Goal: Task Accomplishment & Management: Manage account settings

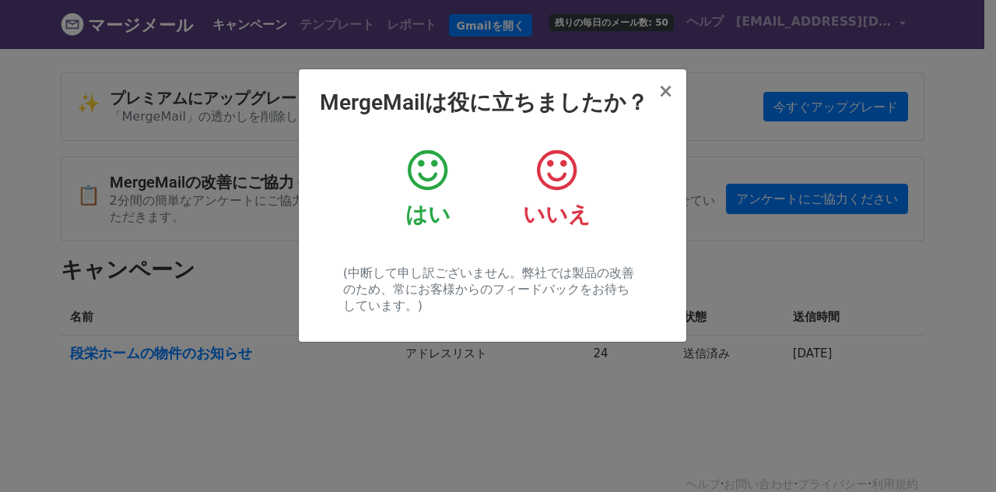
click at [439, 172] on icon at bounding box center [428, 170] width 40 height 47
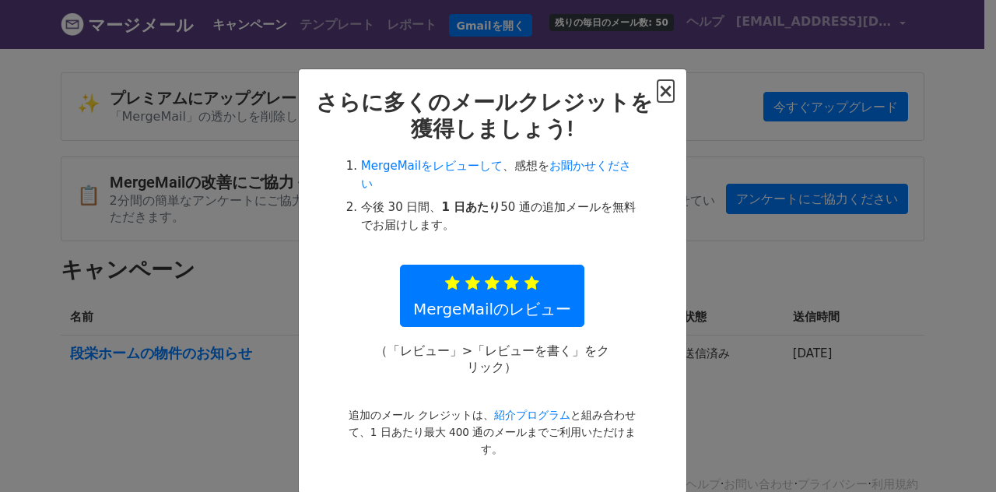
click at [662, 92] on font "×" at bounding box center [666, 91] width 16 height 22
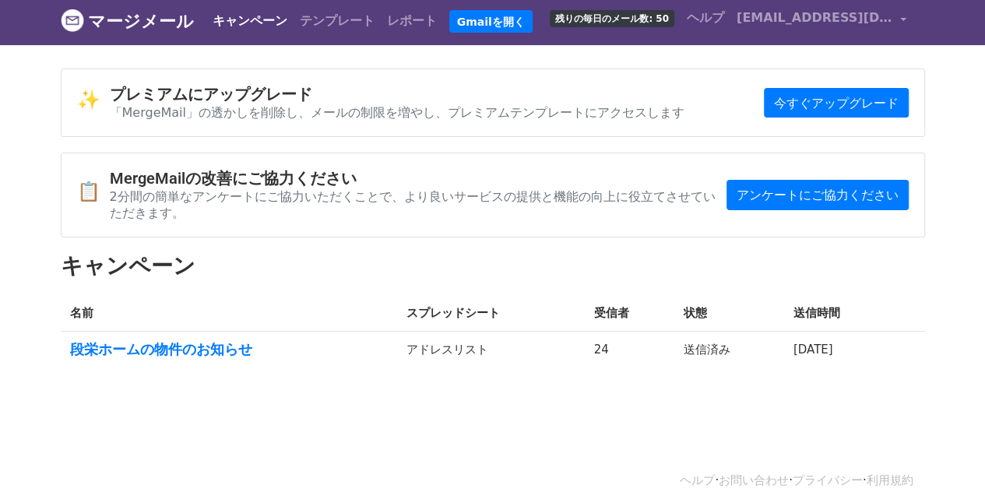
scroll to position [5, 0]
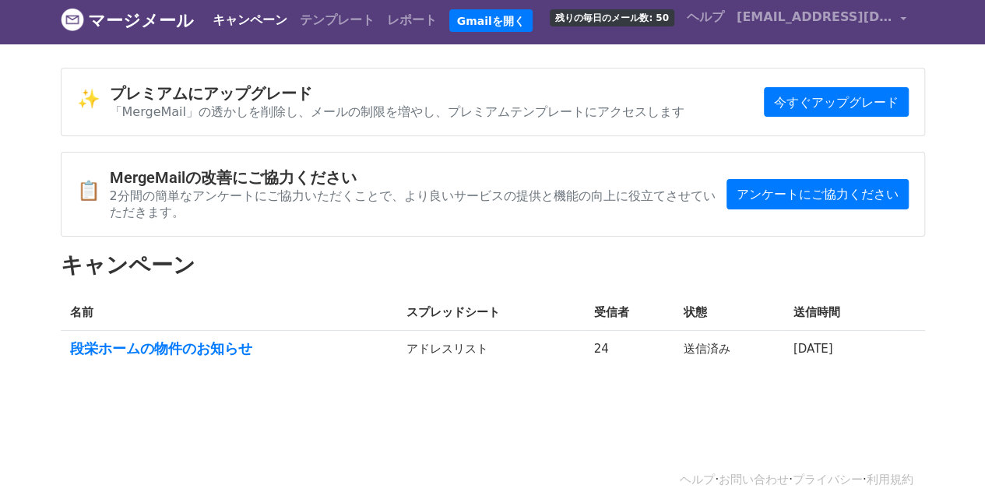
click at [585, 331] on td "24" at bounding box center [630, 352] width 90 height 42
click at [165, 340] on font "段栄ホームの物件のお知らせ" at bounding box center [161, 348] width 182 height 16
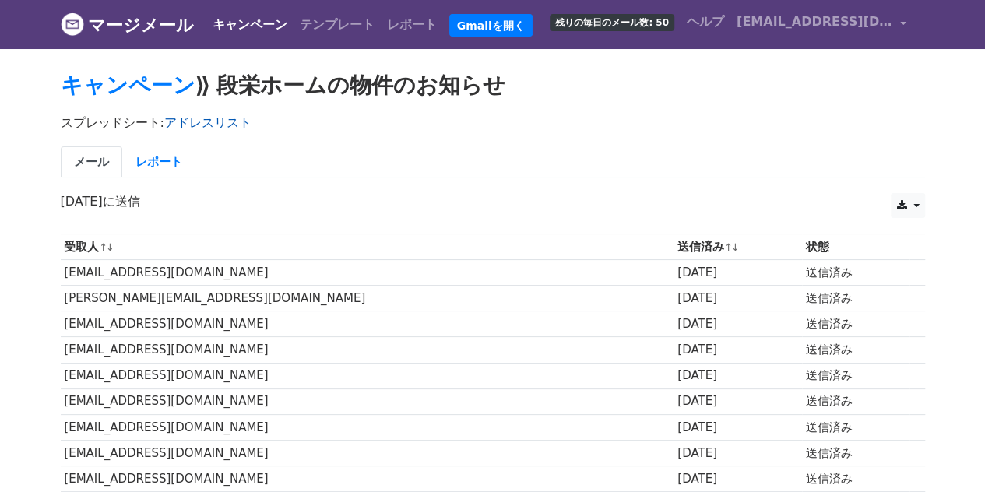
click at [179, 121] on font "アドレスリスト" at bounding box center [207, 122] width 87 height 15
click at [300, 21] on font "テンプレート" at bounding box center [337, 24] width 75 height 15
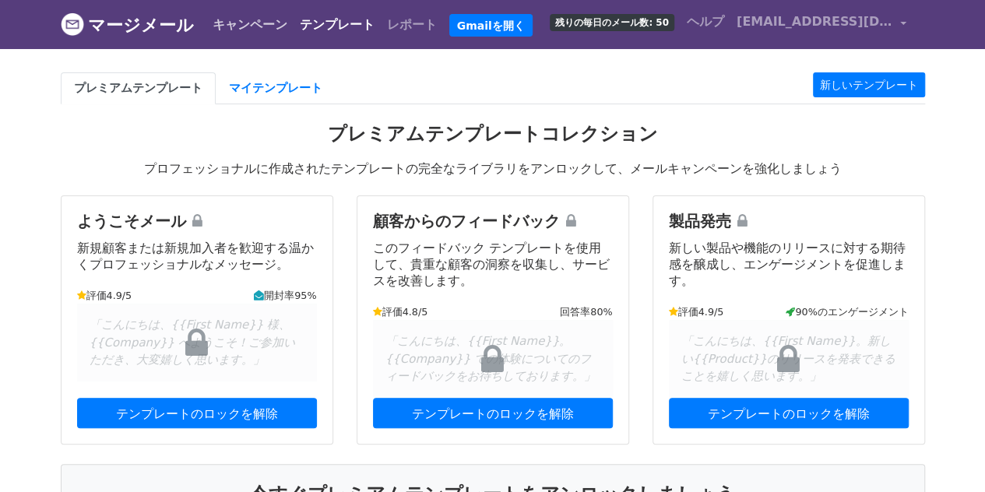
click at [220, 23] on font "キャンペーン" at bounding box center [250, 24] width 75 height 15
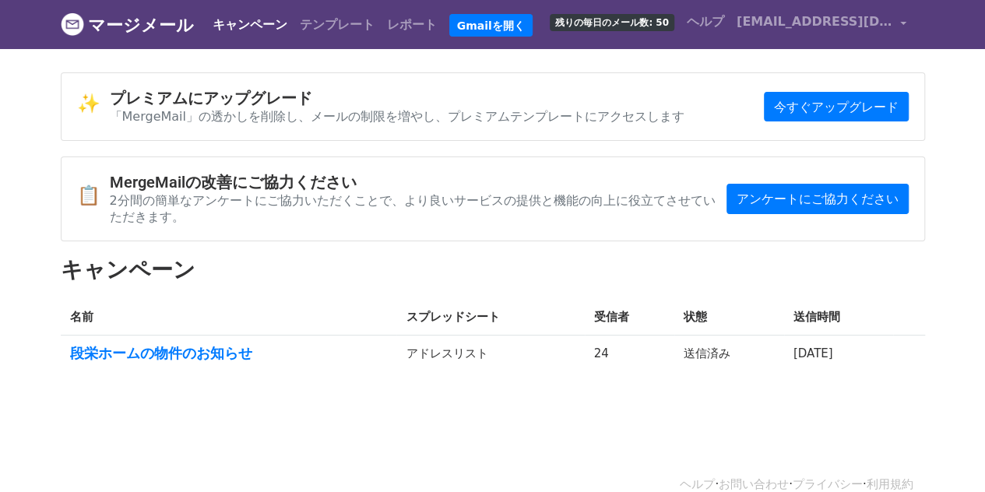
click at [123, 18] on font "マージメール" at bounding box center [141, 25] width 106 height 19
click at [594, 310] on font "受信者" at bounding box center [611, 317] width 35 height 14
click at [441, 299] on th "スプレッドシート" at bounding box center [490, 317] width 188 height 37
click at [822, 23] on font "[EMAIL_ADDRESS][DOMAIN_NAME]" at bounding box center [857, 21] width 243 height 15
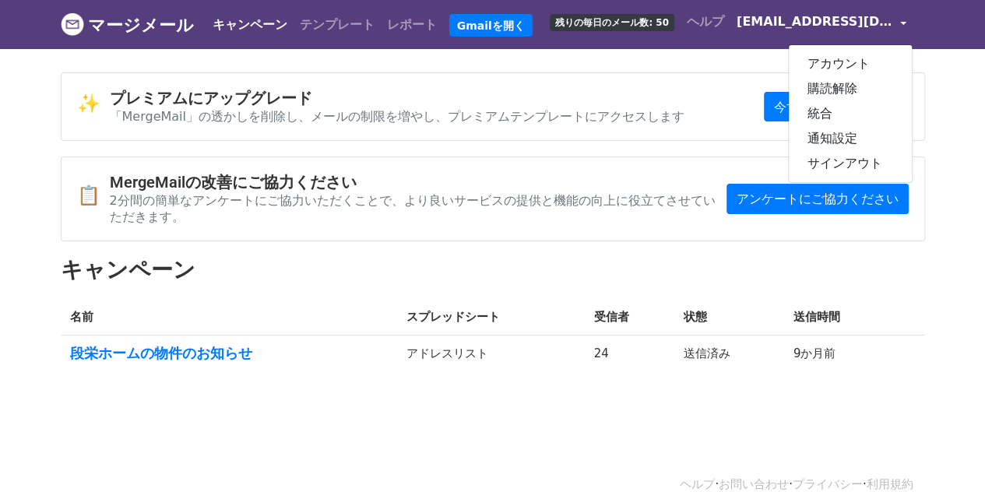
click at [129, 19] on font "マージメール" at bounding box center [141, 25] width 106 height 19
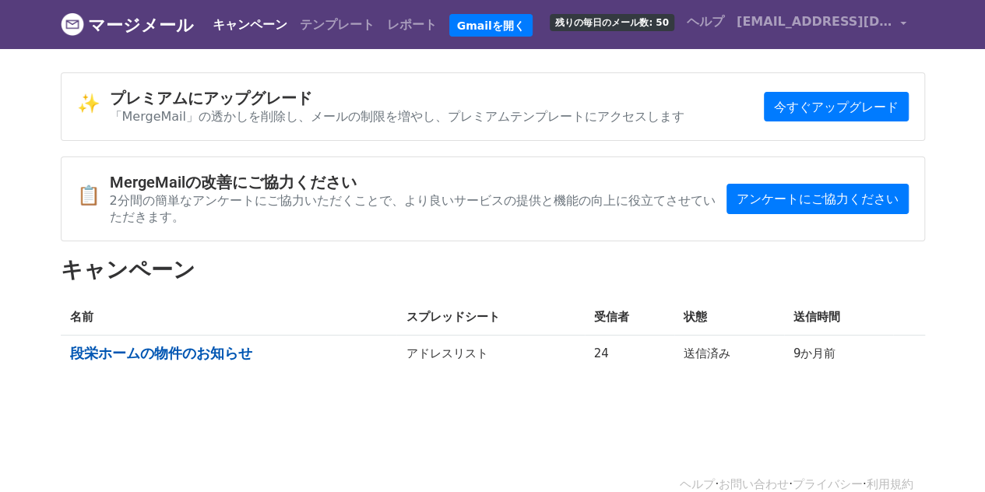
click at [100, 345] on font "段栄ホームの物件のお知らせ" at bounding box center [161, 353] width 182 height 16
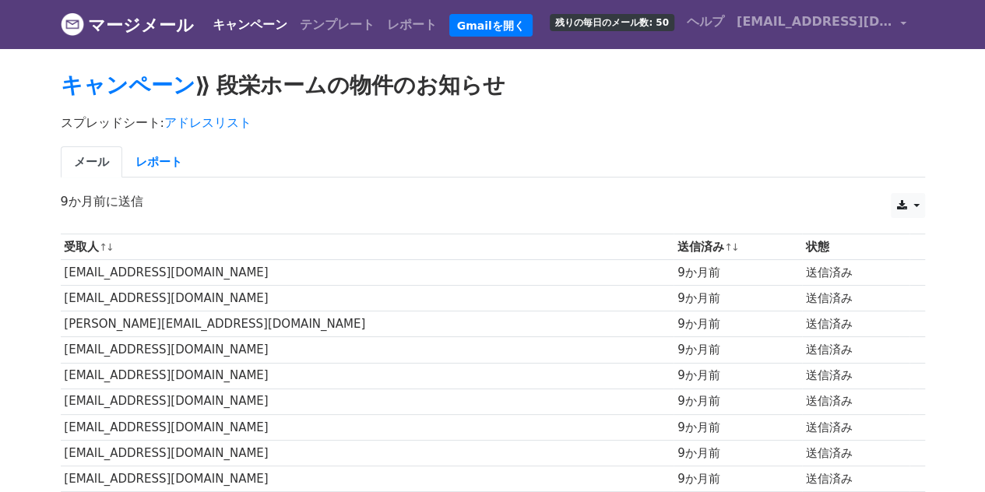
click at [170, 270] on font "matsuura@is-fukuoka.jp" at bounding box center [166, 272] width 204 height 14
click at [387, 25] on font "レポート" at bounding box center [412, 24] width 50 height 15
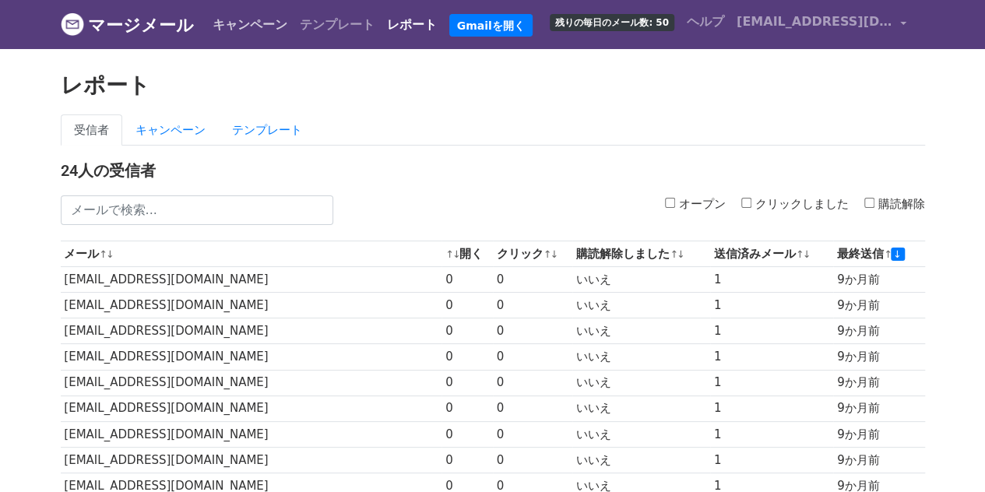
click at [213, 24] on font "キャンペーン" at bounding box center [250, 24] width 75 height 15
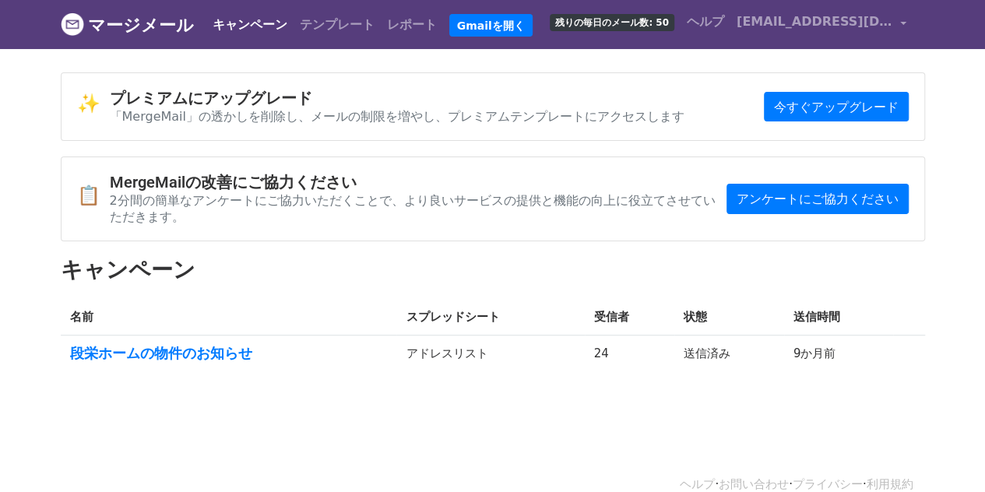
click at [620, 21] on font "残りの毎日のメール数: 50" at bounding box center [612, 22] width 114 height 11
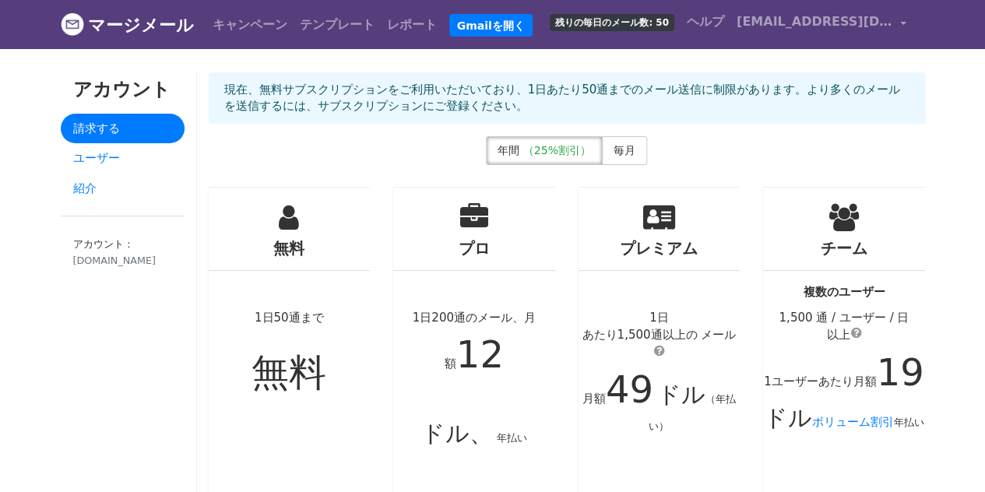
click at [142, 21] on font "マージメール" at bounding box center [141, 25] width 106 height 19
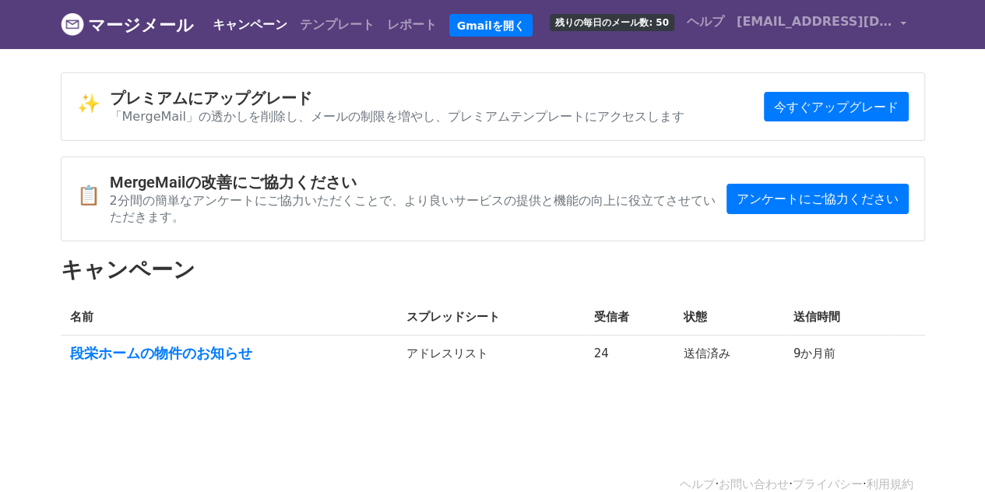
click at [146, 28] on font "マージメール" at bounding box center [141, 25] width 106 height 19
